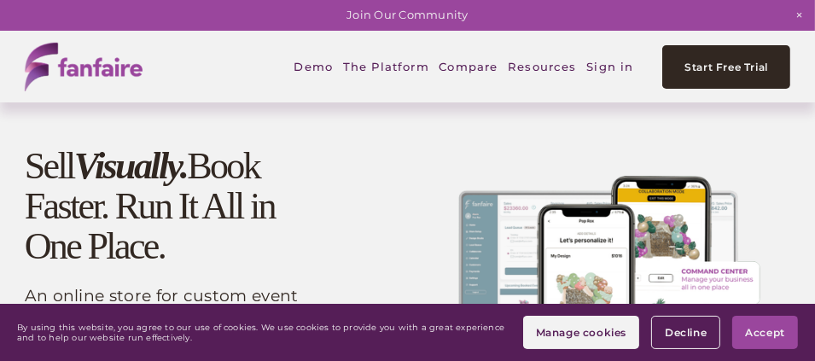
click at [750, 323] on button "Accept" at bounding box center [765, 332] width 66 height 33
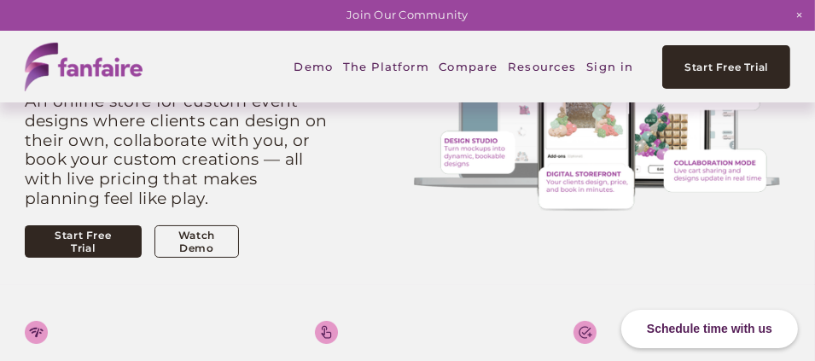
scroll to position [170, 0]
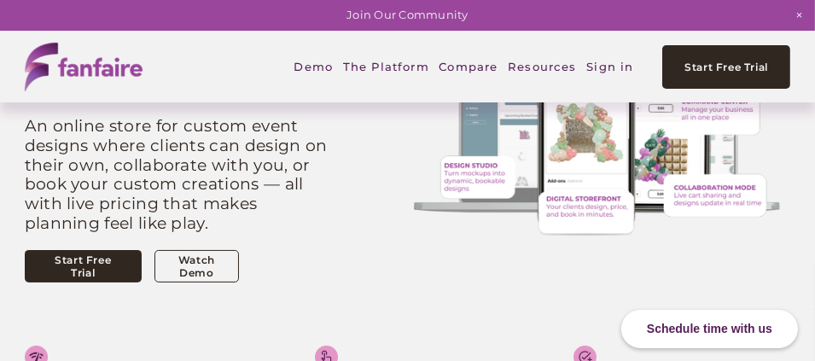
click at [198, 267] on link "Watch Demo" at bounding box center [197, 266] width 85 height 33
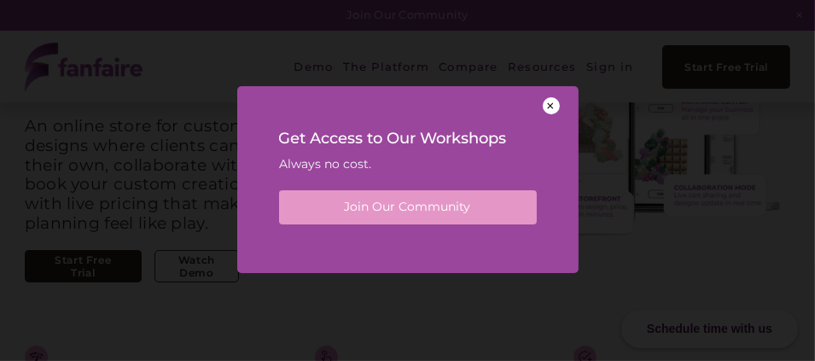
scroll to position [0, 0]
click at [553, 105] on div at bounding box center [551, 105] width 17 height 17
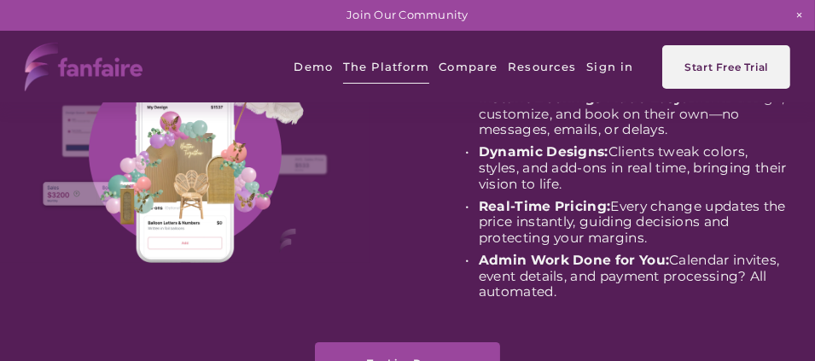
scroll to position [85, 0]
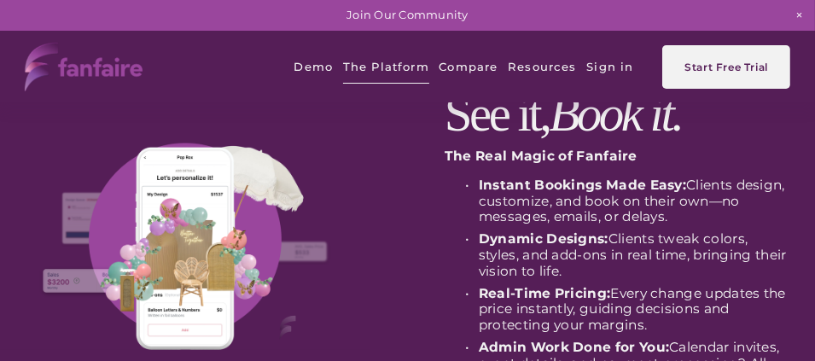
click at [0, 0] on span "Collaborate" at bounding box center [0, 0] width 0 height 0
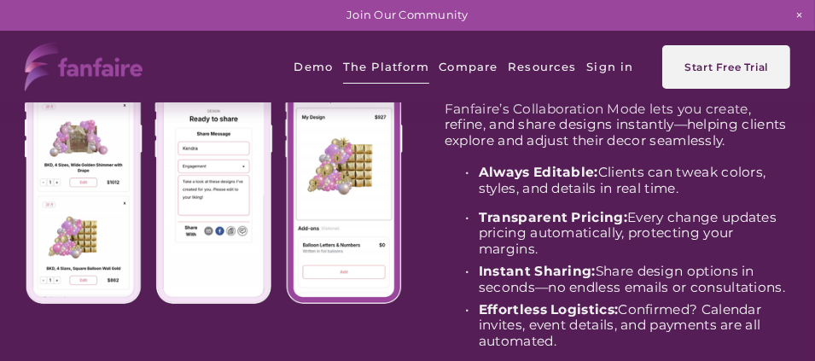
scroll to position [170, 0]
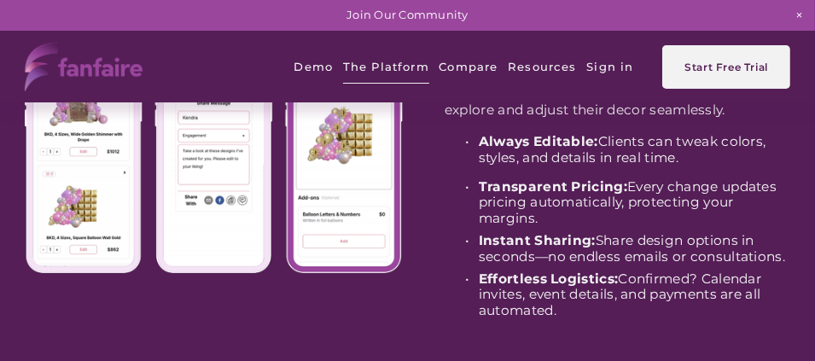
click at [0, 0] on span "Command Center" at bounding box center [0, 0] width 0 height 0
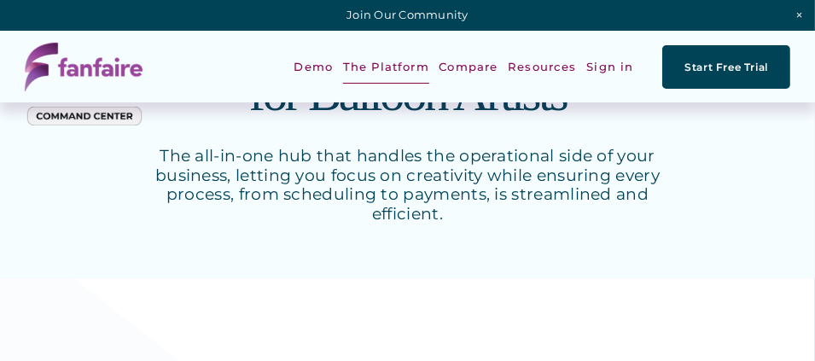
scroll to position [170, 0]
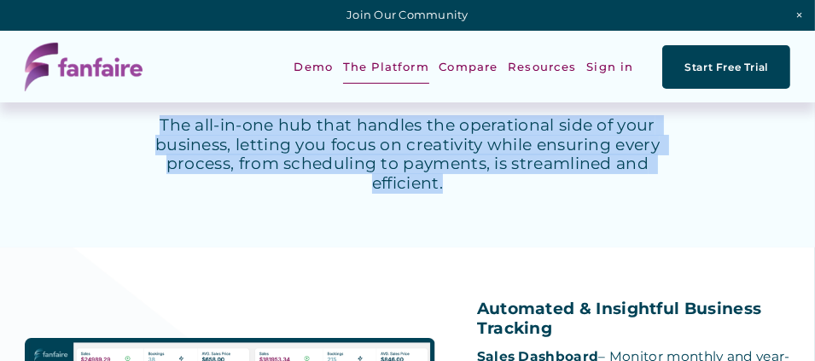
drag, startPoint x: 164, startPoint y: 130, endPoint x: 520, endPoint y: 195, distance: 362.0
click at [520, 195] on div "Finally, a Back Office Built for Balloon Artists The all-in-one hub that handle…" at bounding box center [407, 90] width 815 height 314
click at [509, 196] on div at bounding box center [509, 196] width 0 height 0
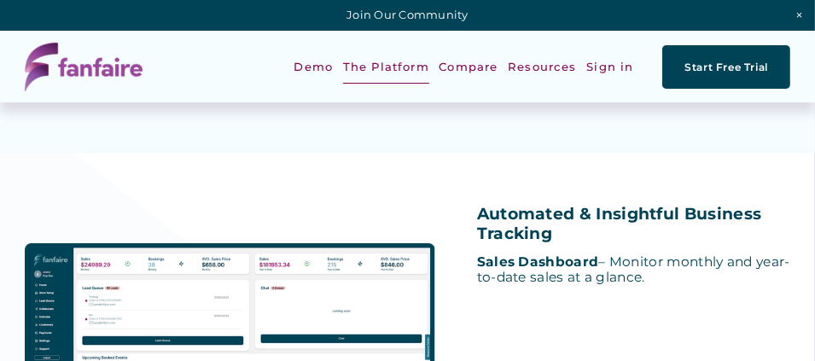
scroll to position [341, 0]
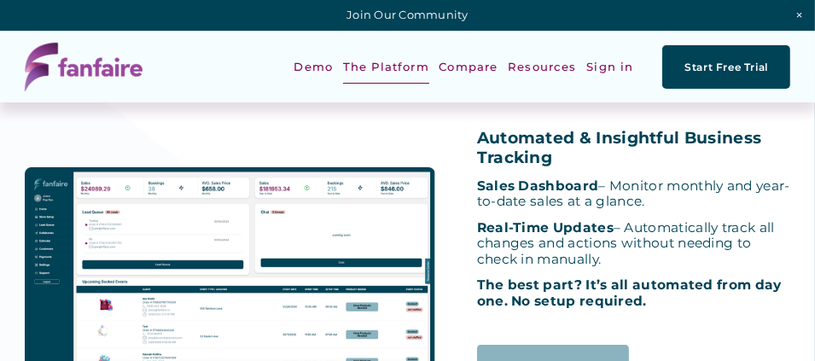
click at [184, 137] on div at bounding box center [230, 270] width 411 height 335
click at [467, 67] on link "Compare" at bounding box center [468, 67] width 59 height 38
